Goal: Task Accomplishment & Management: Use online tool/utility

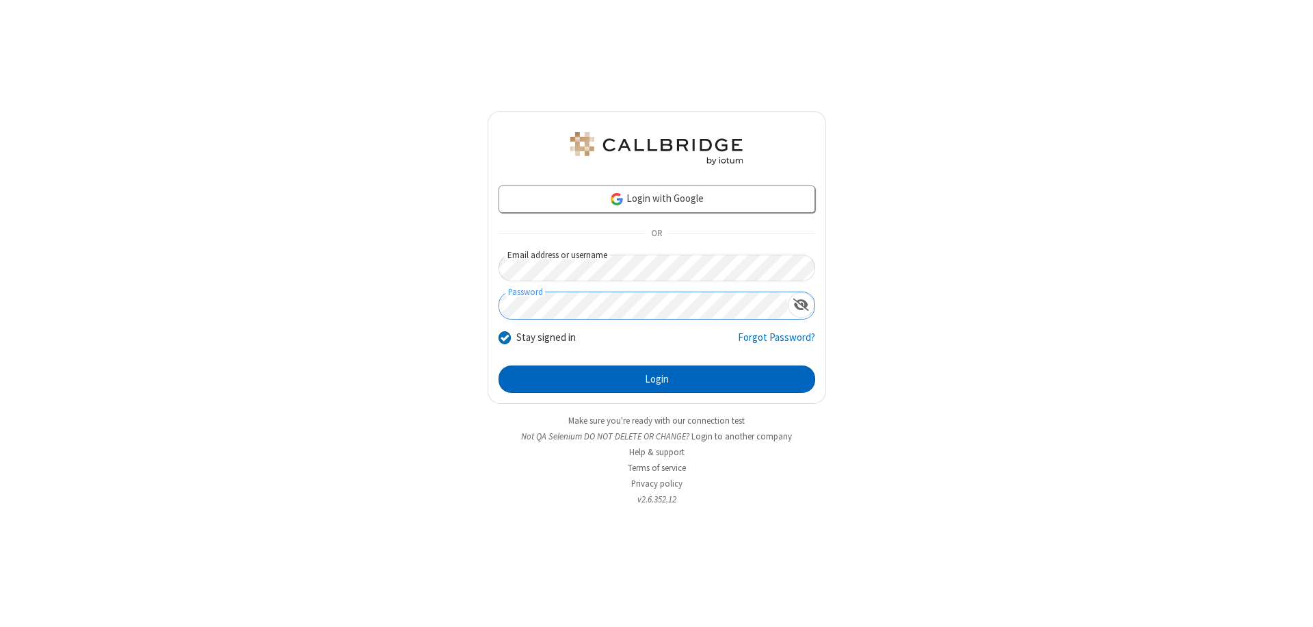
click at [657, 379] on button "Login" at bounding box center [657, 378] width 317 height 27
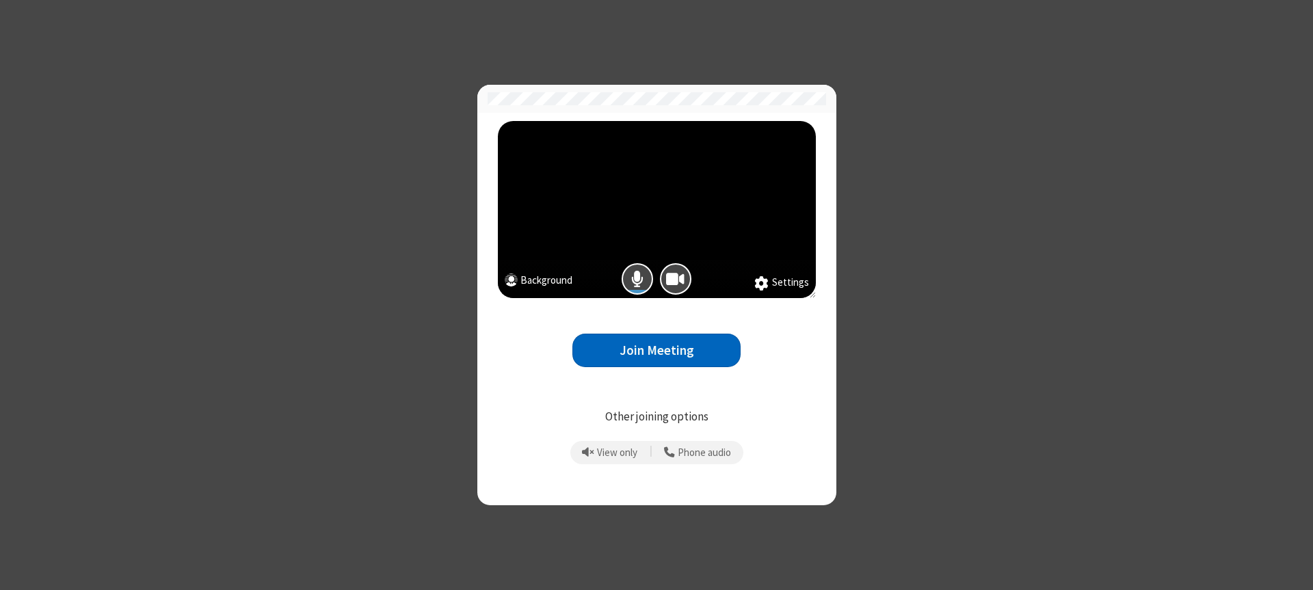
click at [657, 350] on button "Join Meeting" at bounding box center [657, 351] width 168 height 34
